Goal: Task Accomplishment & Management: Manage account settings

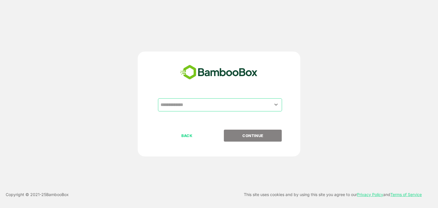
click at [197, 102] on input "text" at bounding box center [220, 105] width 122 height 11
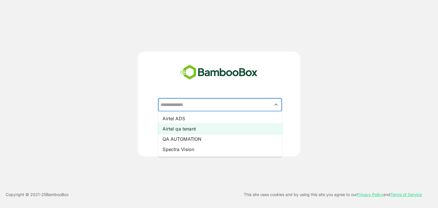
click at [196, 128] on li "Airtel qa tenant" at bounding box center [220, 129] width 124 height 10
type input "**********"
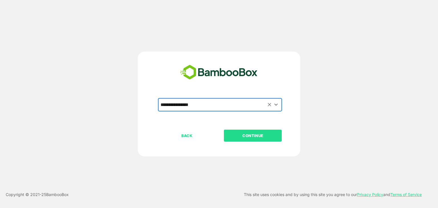
click at [242, 136] on p "CONTINUE" at bounding box center [253, 136] width 57 height 6
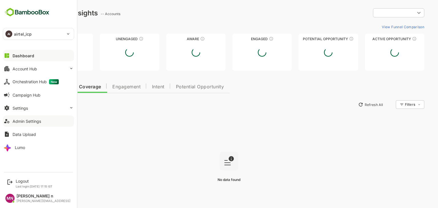
type input "**********"
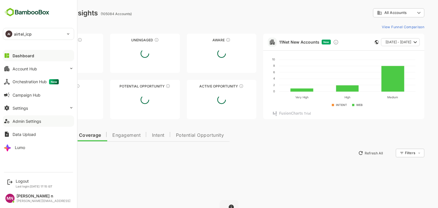
click at [31, 124] on button "Admin Settings" at bounding box center [38, 121] width 71 height 11
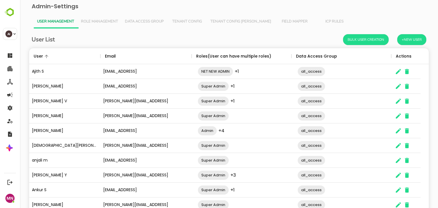
scroll to position [37, 0]
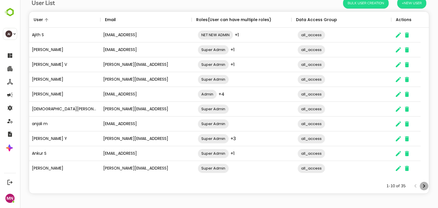
click at [423, 186] on icon "Next page" at bounding box center [424, 186] width 7 height 7
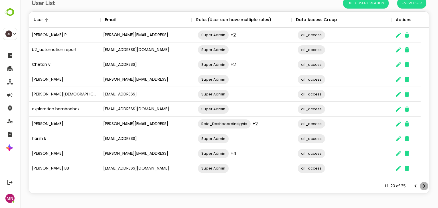
click at [423, 186] on icon "Next page" at bounding box center [424, 186] width 7 height 7
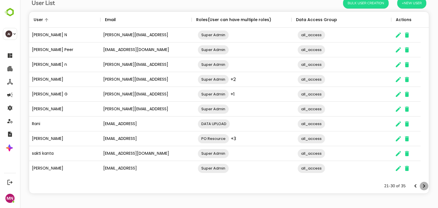
click at [423, 186] on icon "Next page" at bounding box center [424, 186] width 7 height 7
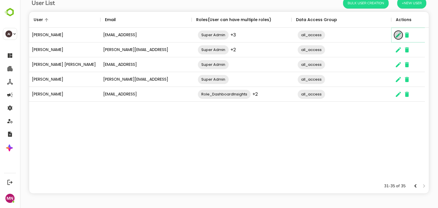
click at [399, 36] on icon "The User Data" at bounding box center [398, 35] width 7 height 7
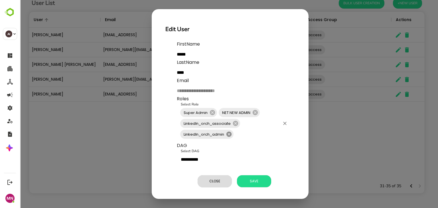
click at [227, 136] on icon at bounding box center [229, 134] width 6 height 6
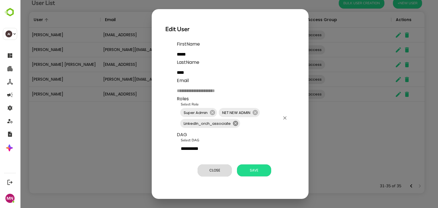
click at [237, 122] on icon at bounding box center [235, 123] width 5 height 5
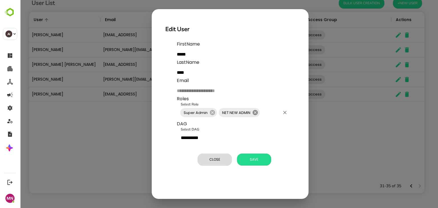
click at [258, 115] on icon at bounding box center [255, 113] width 6 height 6
click at [249, 161] on span "Save" at bounding box center [254, 159] width 29 height 7
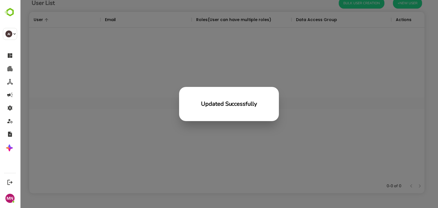
scroll to position [163, 392]
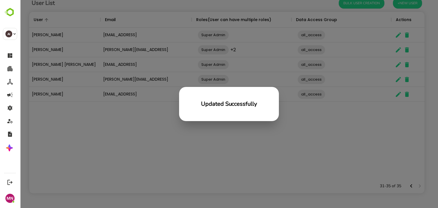
click at [106, 124] on div "Updated Successfully" at bounding box center [229, 104] width 418 height 208
